Goal: Communication & Community: Ask a question

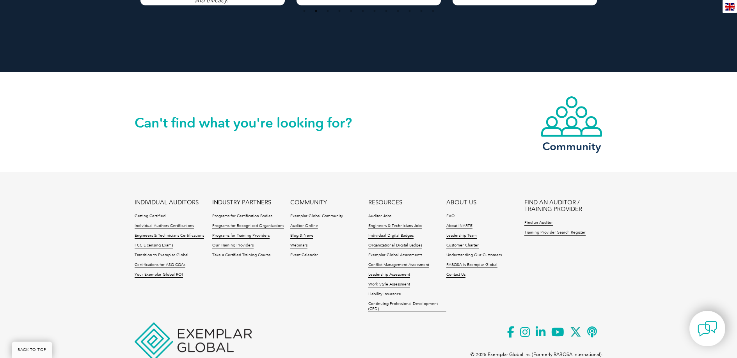
scroll to position [1779, 0]
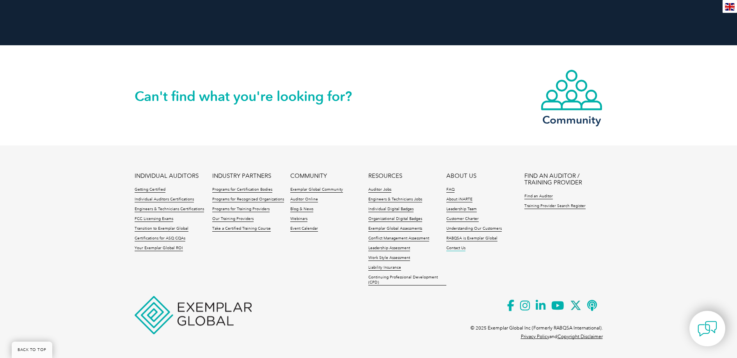
click at [461, 249] on link "Contact Us" at bounding box center [455, 248] width 19 height 5
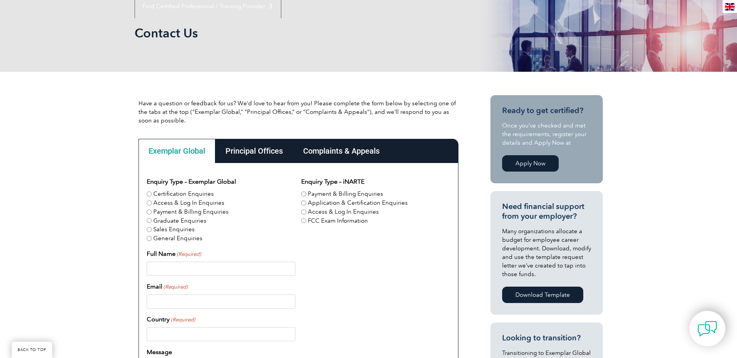
scroll to position [217, 0]
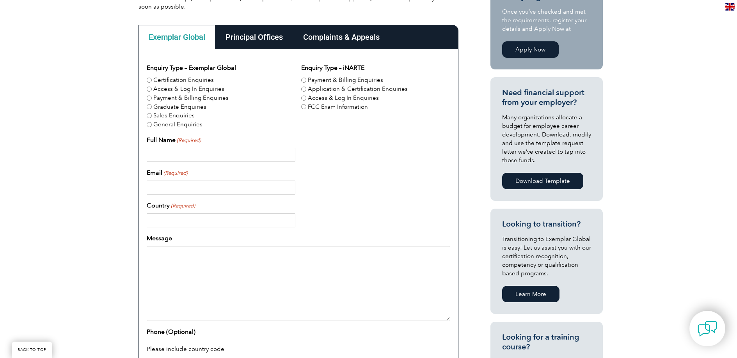
click at [194, 160] on input "Full Name (Required)" at bounding box center [221, 155] width 149 height 14
type input "Hamed Elikaei"
type input "hamedelikaei20@gmail.com"
type input "[GEOGRAPHIC_DATA]"
type input "0449202162"
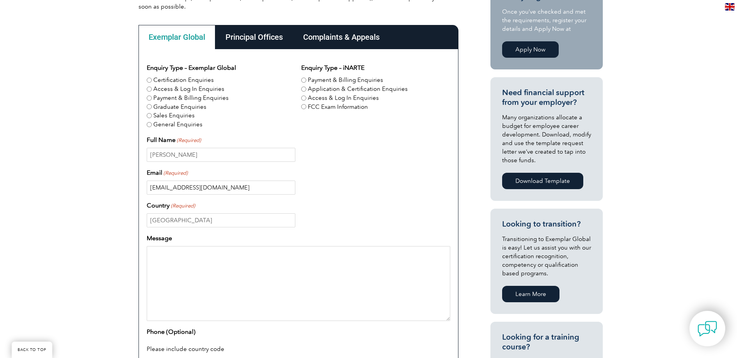
click at [191, 188] on input "hamedelikaei20@gmail.com" at bounding box center [221, 188] width 149 height 14
click at [201, 184] on input "info" at bounding box center [221, 188] width 149 height 14
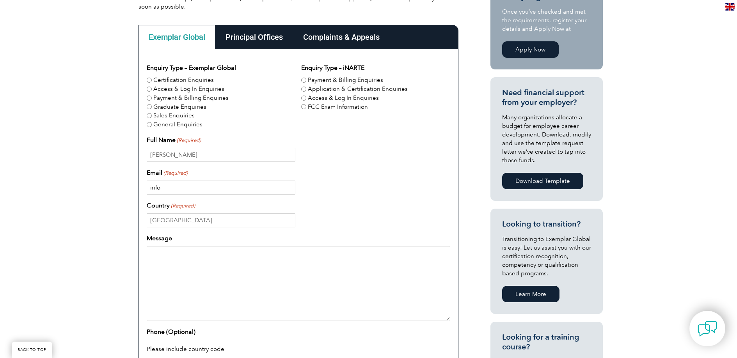
click at [201, 184] on input "info" at bounding box center [221, 188] width 149 height 14
click at [195, 187] on input "info" at bounding box center [221, 188] width 149 height 14
type input "info@isopr.com.au"
click at [192, 223] on input "[GEOGRAPHIC_DATA]" at bounding box center [221, 220] width 149 height 14
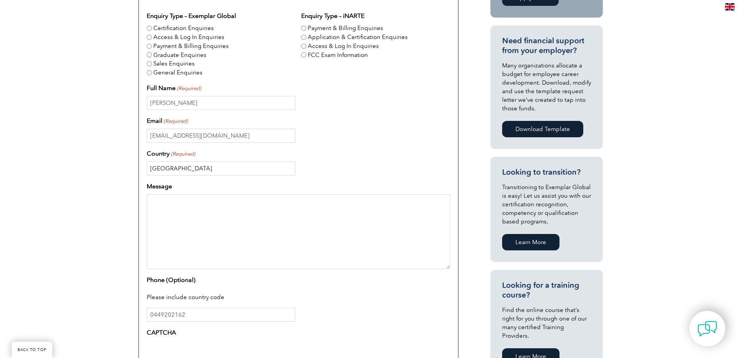
scroll to position [278, 0]
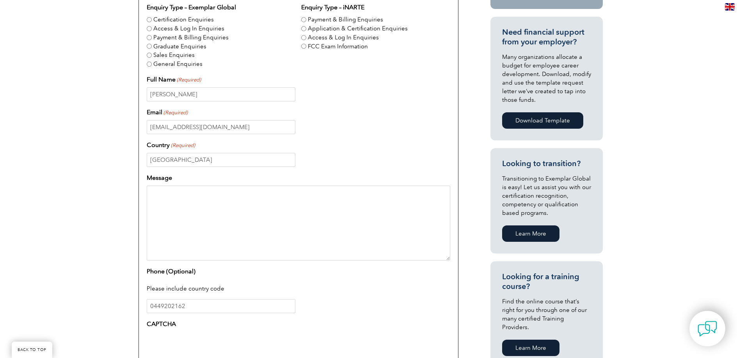
click at [238, 221] on textarea "Message" at bounding box center [298, 223] width 303 height 75
click at [216, 232] on textarea "Message" at bounding box center [298, 223] width 303 height 75
paste textarea "Dear Exemplar Global Team, I hope this message finds you well. I am the Directo…"
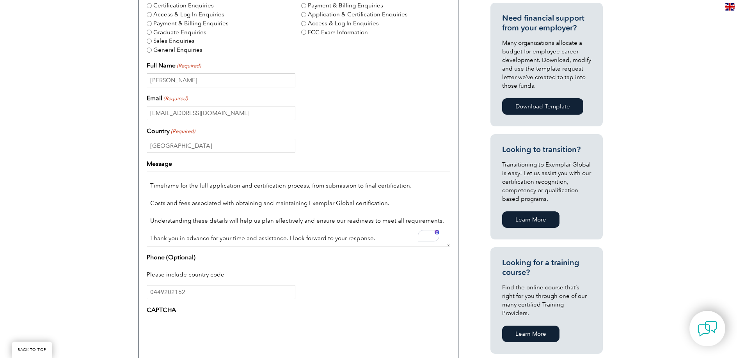
scroll to position [293, 0]
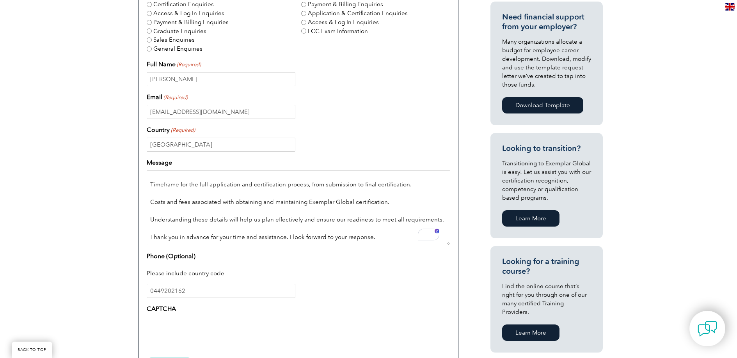
type textarea "Dear Exemplar Global Team, I hope this message finds you well. I am the Directo…"
click at [173, 292] on input "0449202162" at bounding box center [221, 291] width 149 height 14
drag, startPoint x: 152, startPoint y: 292, endPoint x: 124, endPoint y: 289, distance: 28.6
click at [124, 291] on div "Have a question or feedback for us? We’d love to hear from you! Please complete…" at bounding box center [368, 158] width 737 height 552
type input "00610449202162"
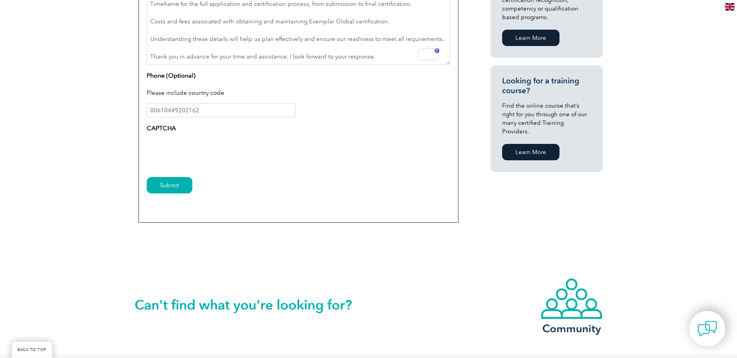
scroll to position [509, 0]
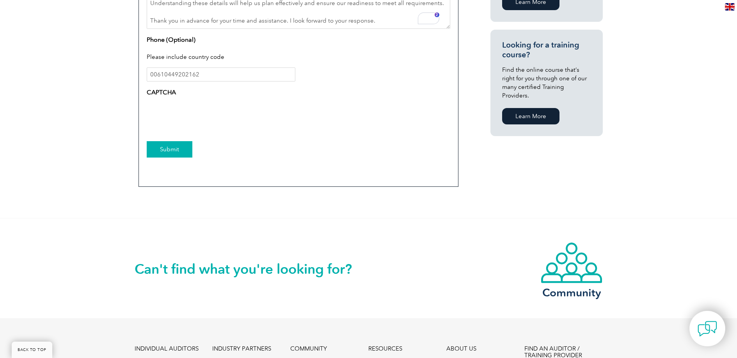
click at [166, 156] on input "Submit" at bounding box center [170, 149] width 46 height 16
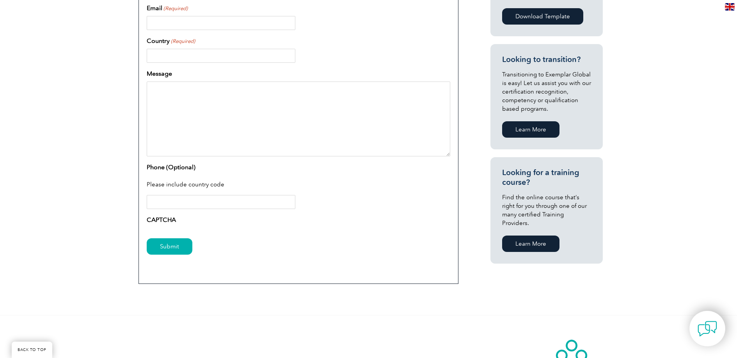
scroll to position [382, 0]
click at [224, 124] on textarea "Message" at bounding box center [298, 118] width 303 height 75
paste textarea "Dear Exemplar Global Team, I hope this message finds you well. I am the Directo…"
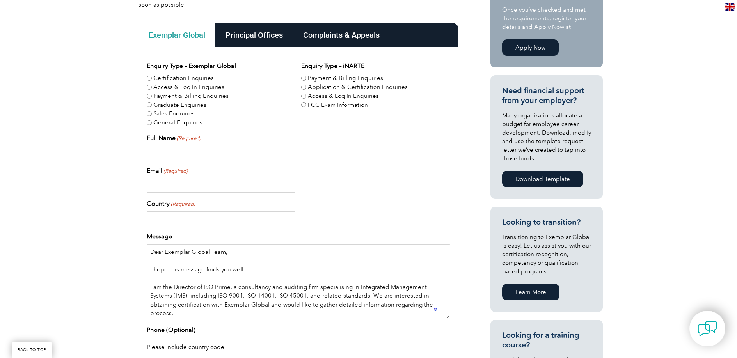
scroll to position [217, 0]
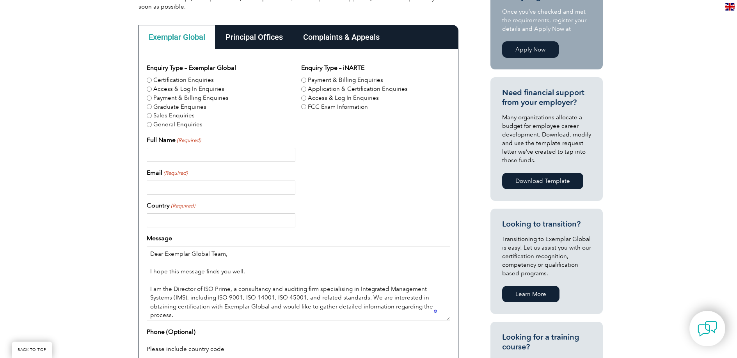
type textarea "Dear Exemplar Global Team, I hope this message finds you well. I am the Directo…"
click at [165, 92] on label "Access & Log In Enquiries" at bounding box center [188, 89] width 71 height 9
click at [152, 92] on input "Access & Log In Enquiries" at bounding box center [149, 89] width 5 height 5
radio input "true"
click at [167, 122] on label "General Enquiries" at bounding box center [177, 124] width 49 height 9
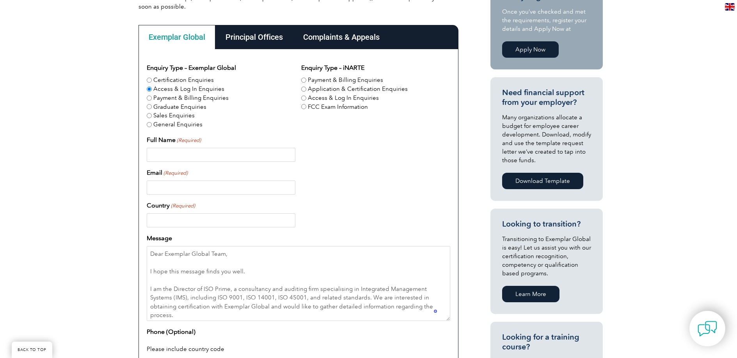
click at [152, 122] on input "General Enquiries" at bounding box center [149, 124] width 5 height 5
radio input "true"
click at [187, 82] on label "Certification Enquiries" at bounding box center [183, 80] width 60 height 9
click at [152, 82] on input "Certification Enquiries" at bounding box center [149, 80] width 5 height 5
radio input "true"
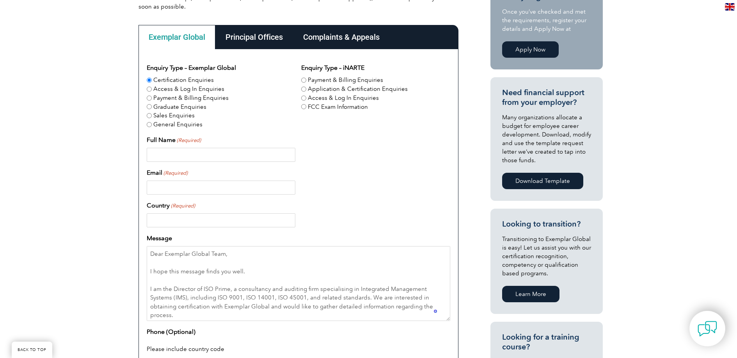
click at [338, 91] on label "Application & Certification Enquiries" at bounding box center [358, 89] width 100 height 9
click at [306, 91] on input "Application & Certification Enquiries" at bounding box center [303, 89] width 5 height 5
radio input "true"
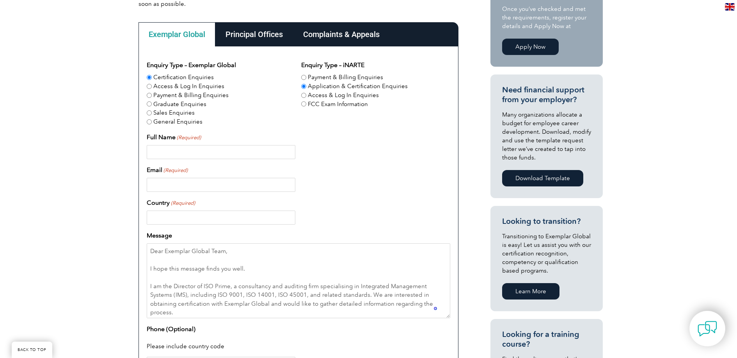
scroll to position [221, 0]
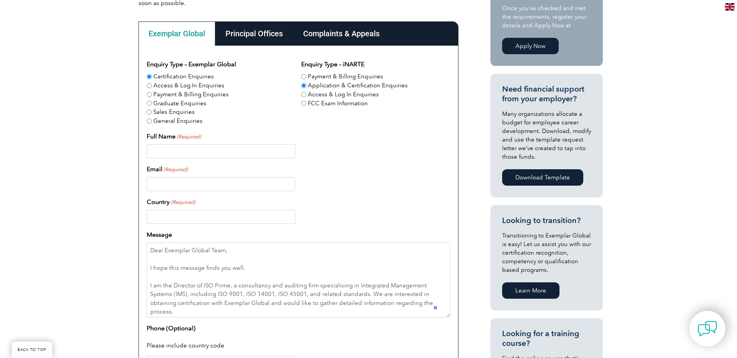
click at [202, 151] on input "Full Name (Required)" at bounding box center [221, 151] width 149 height 14
type input "Hamed Elikaei"
type input "info@isopr.com.au"
click at [191, 210] on div "Country (Required)" at bounding box center [298, 210] width 303 height 27
drag, startPoint x: 189, startPoint y: 214, endPoint x: 197, endPoint y: 216, distance: 8.3
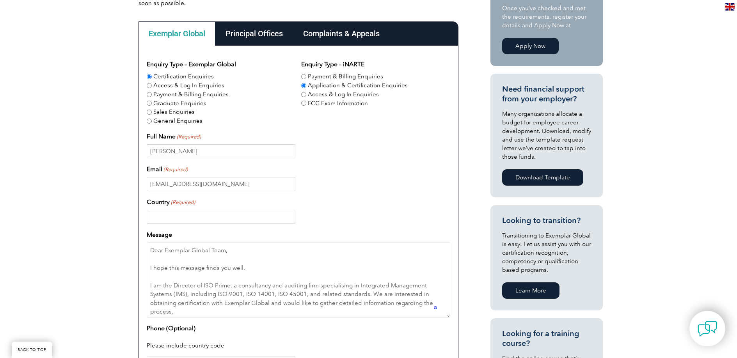
click at [189, 214] on input "Country (Required)" at bounding box center [221, 217] width 149 height 14
type input "[GEOGRAPHIC_DATA]"
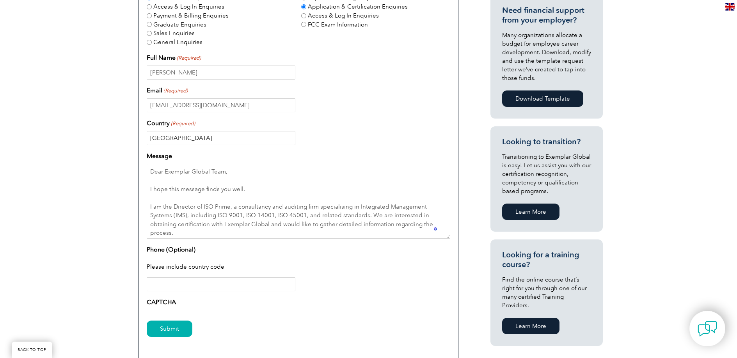
scroll to position [470, 0]
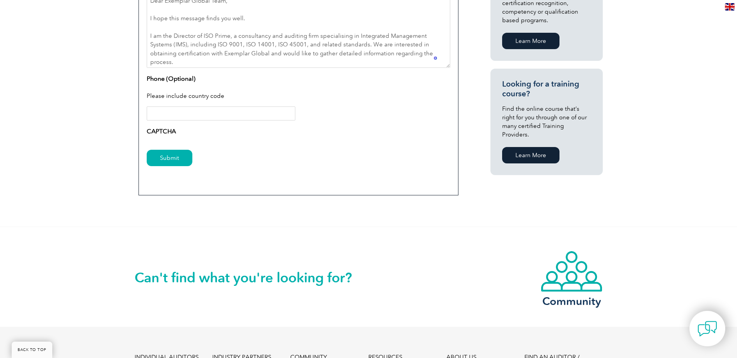
click at [187, 111] on input "Phone (Optional)" at bounding box center [221, 113] width 149 height 14
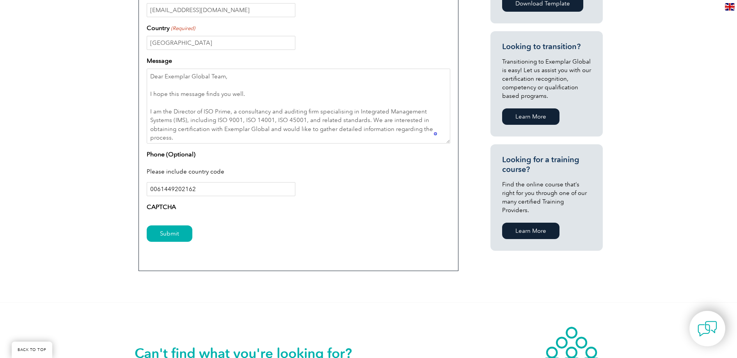
scroll to position [409, 0]
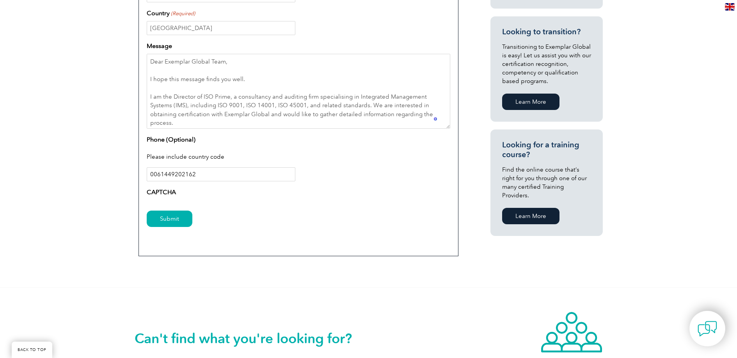
type input "0061449202162"
click at [180, 230] on div "Submit" at bounding box center [298, 219] width 303 height 34
click at [186, 217] on input "Submit" at bounding box center [170, 219] width 46 height 16
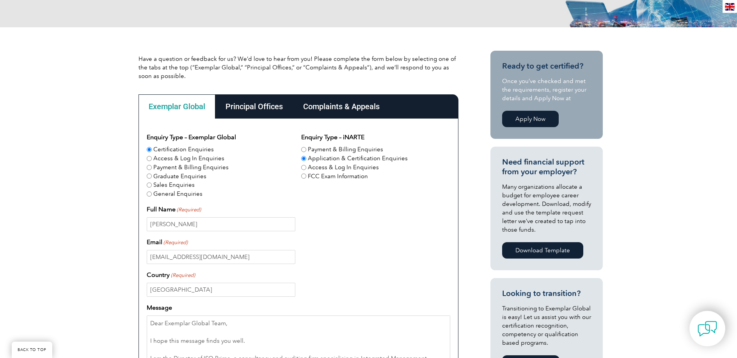
scroll to position [146, 0]
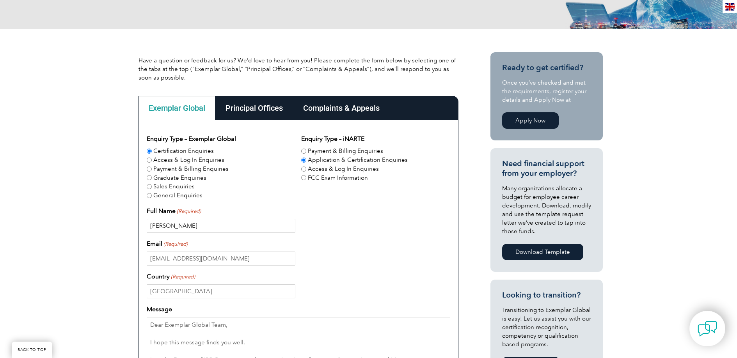
click at [215, 223] on input "Hamed Elikaei" at bounding box center [221, 226] width 149 height 14
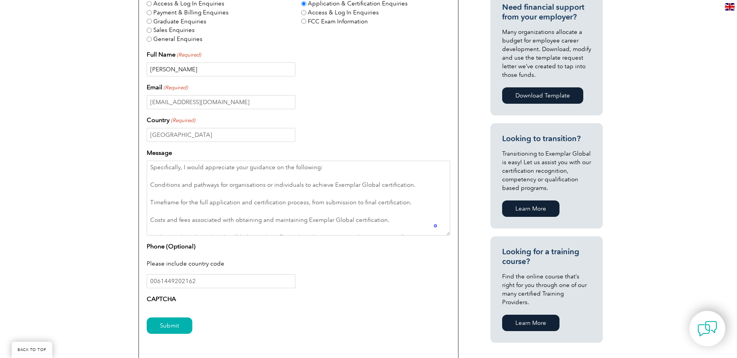
scroll to position [108, 0]
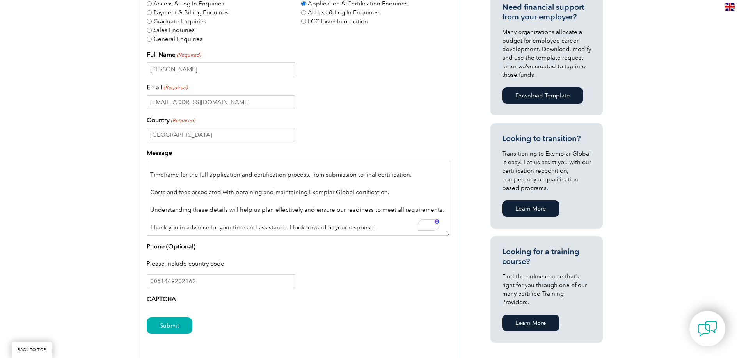
click at [374, 228] on textarea "Dear Exemplar Global Team, I hope this message finds you well. I am the Directo…" at bounding box center [298, 198] width 303 height 75
click at [170, 326] on input "Submit" at bounding box center [170, 325] width 46 height 16
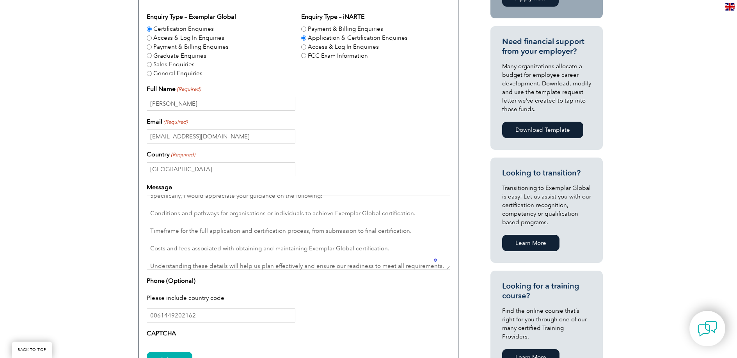
scroll to position [294, 0]
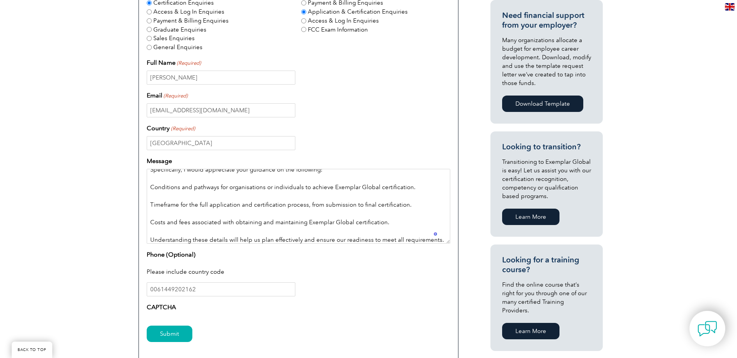
click at [238, 196] on textarea "Dear Exemplar Global Team, I hope this message finds you well. I am the Directo…" at bounding box center [298, 206] width 303 height 75
click at [317, 223] on textarea "Dear Exemplar Global Team, I hope this message finds you well. I am the Directo…" at bounding box center [298, 206] width 303 height 75
click at [271, 230] on textarea "Dear Exemplar Global Team, I hope this message finds you well. I am the Directo…" at bounding box center [298, 206] width 303 height 75
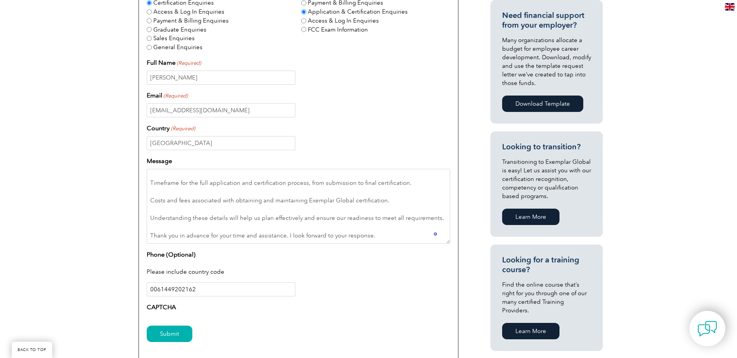
click at [228, 284] on input "0061449202162" at bounding box center [221, 289] width 149 height 14
click at [174, 327] on input "Submit" at bounding box center [170, 334] width 46 height 16
click at [174, 328] on input "Submit" at bounding box center [170, 334] width 46 height 16
click at [174, 329] on input "Submit" at bounding box center [170, 334] width 46 height 16
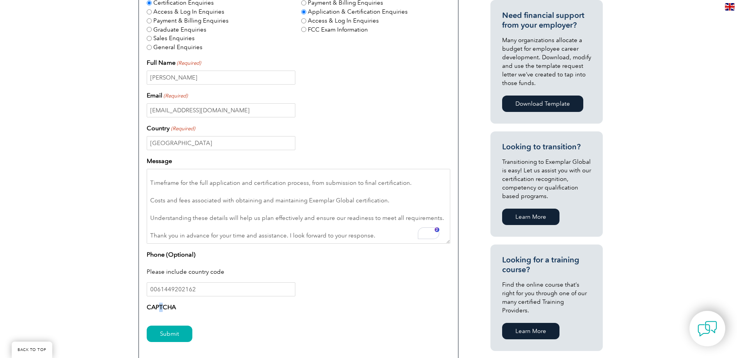
click at [160, 306] on label "CAPTCHA" at bounding box center [161, 307] width 29 height 9
click at [161, 309] on label "CAPTCHA" at bounding box center [161, 307] width 29 height 9
click at [167, 309] on label "CAPTCHA" at bounding box center [161, 307] width 29 height 9
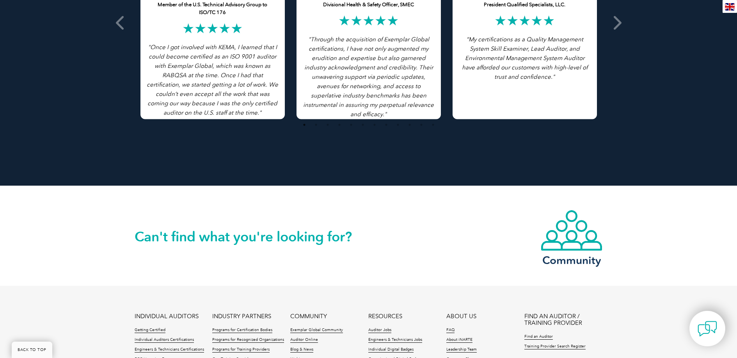
scroll to position [1779, 0]
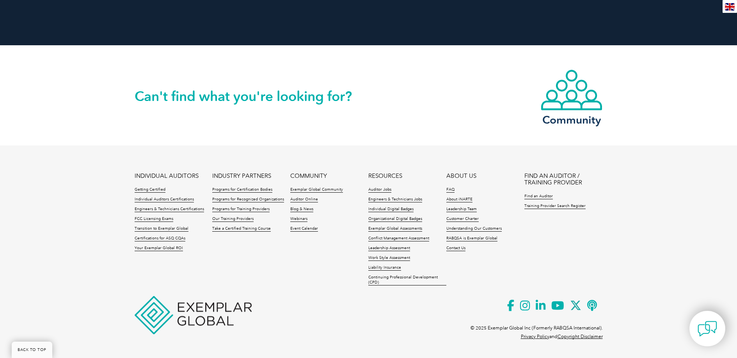
click at [457, 245] on li "RABQSA is Exemplar Global" at bounding box center [485, 241] width 78 height 10
click at [459, 250] on link "Contact Us" at bounding box center [455, 248] width 19 height 5
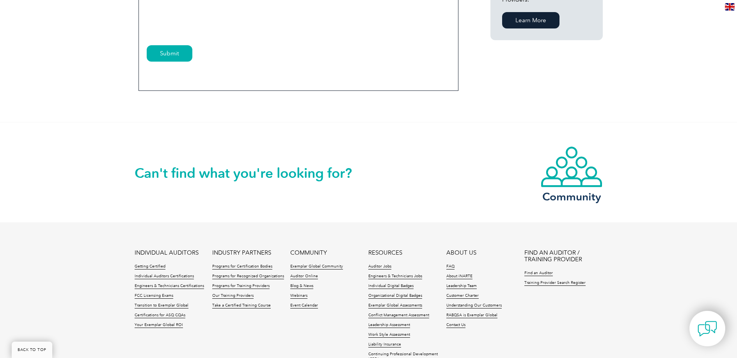
scroll to position [429, 0]
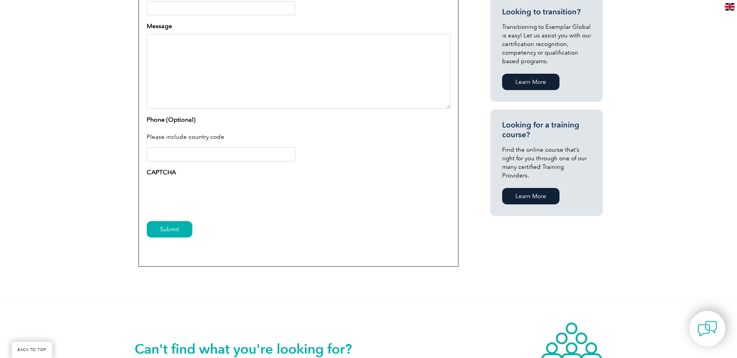
click at [191, 150] on input "Phone (Optional)" at bounding box center [221, 154] width 149 height 14
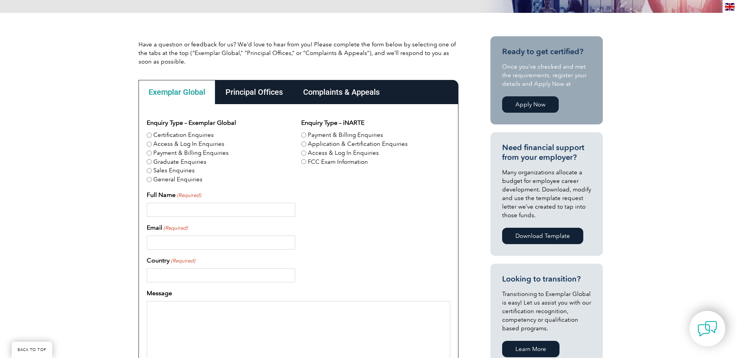
scroll to position [161, 0]
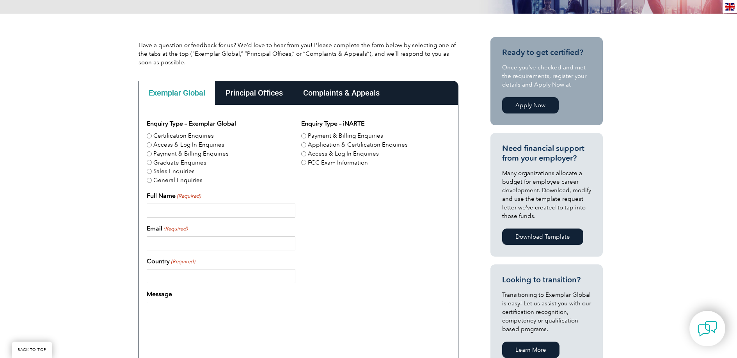
type input "0061449202162"
click at [232, 317] on textarea "Message" at bounding box center [298, 339] width 303 height 75
paste textarea "Dear Exemplar Global Team, I hope this message finds you well. I am the Directo…"
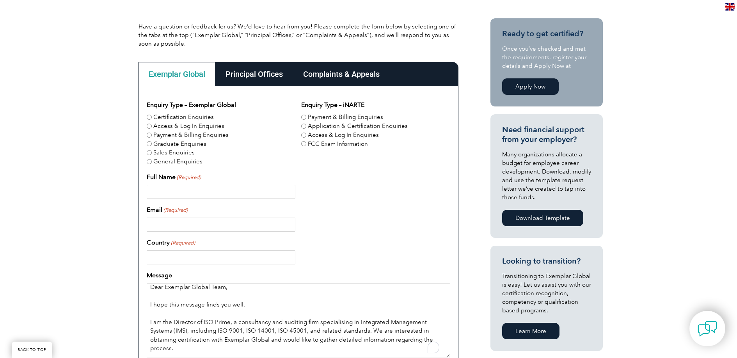
scroll to position [0, 0]
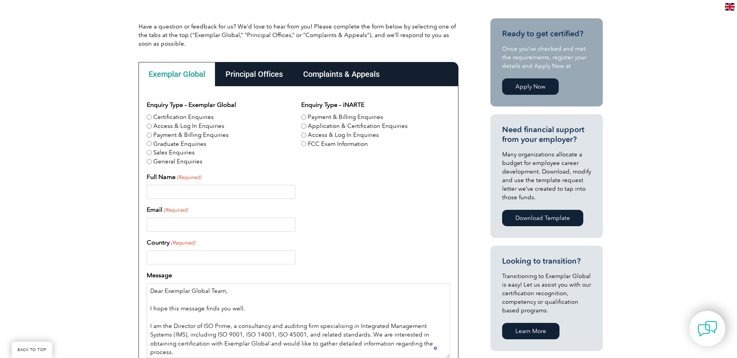
type textarea "Dear Exemplar Global Team, I hope this message finds you well. I am the Directo…"
click at [222, 264] on div "Enquiry Type – Exemplar Global Certification Enquiries Access & Log In Enquirie…" at bounding box center [298, 280] width 303 height 360
click at [223, 262] on input "Country (Required)" at bounding box center [221, 257] width 149 height 14
click at [167, 261] on input "Austrlia" at bounding box center [221, 257] width 149 height 14
type input "Australia"
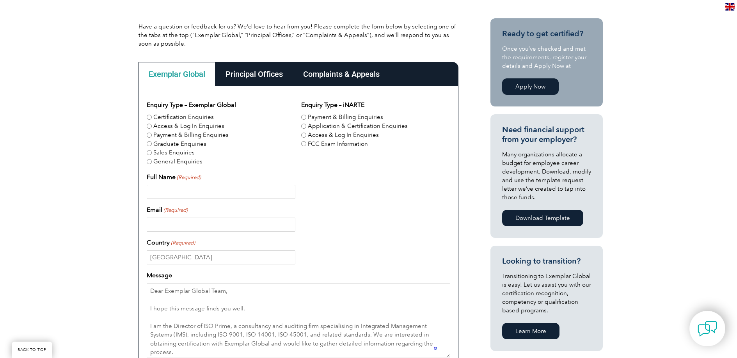
click at [170, 225] on input "Email (Required)" at bounding box center [221, 225] width 149 height 14
type input "info@isopr.com.au"
click at [163, 191] on input "Full Name (Required)" at bounding box center [221, 192] width 149 height 14
type input "Hamed Elikaei"
click at [151, 118] on input "Certification Enquiries" at bounding box center [149, 117] width 5 height 5
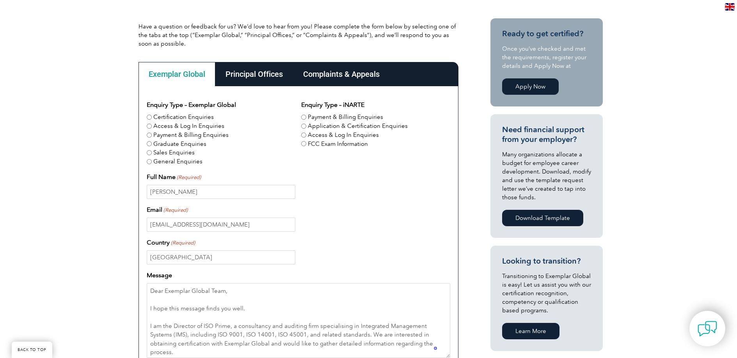
radio input "true"
click at [302, 126] on input "Application & Certification Enquiries" at bounding box center [303, 126] width 5 height 5
radio input "true"
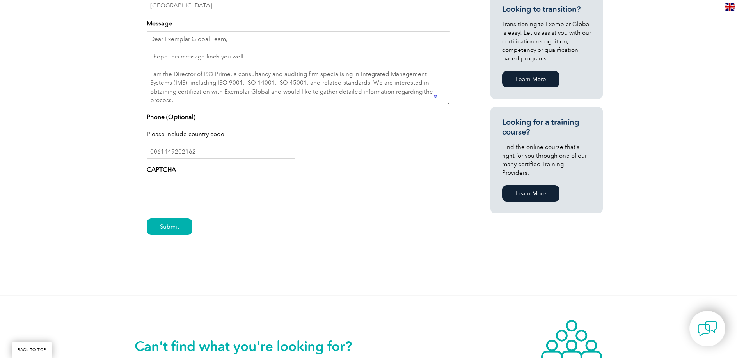
scroll to position [432, 0]
click at [170, 224] on input "Submit" at bounding box center [170, 227] width 46 height 16
